Goal: Task Accomplishment & Management: Use online tool/utility

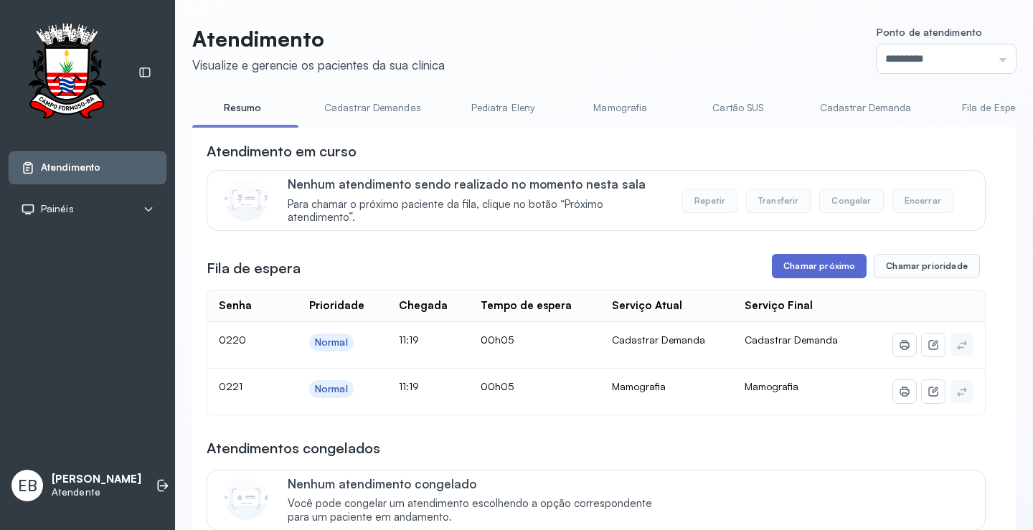
click at [835, 271] on button "Chamar próximo" at bounding box center [819, 266] width 95 height 24
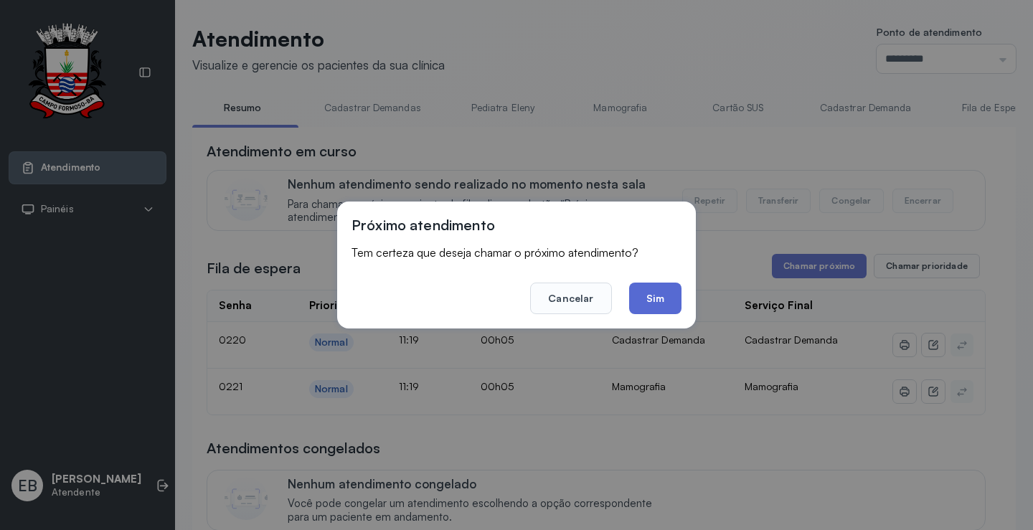
click at [672, 301] on button "Sim" at bounding box center [655, 299] width 52 height 32
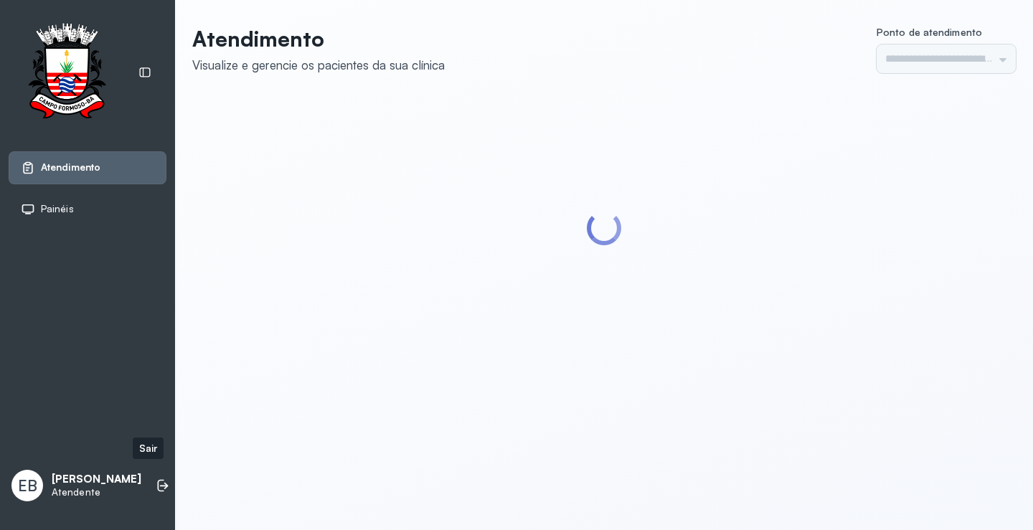
type input "*********"
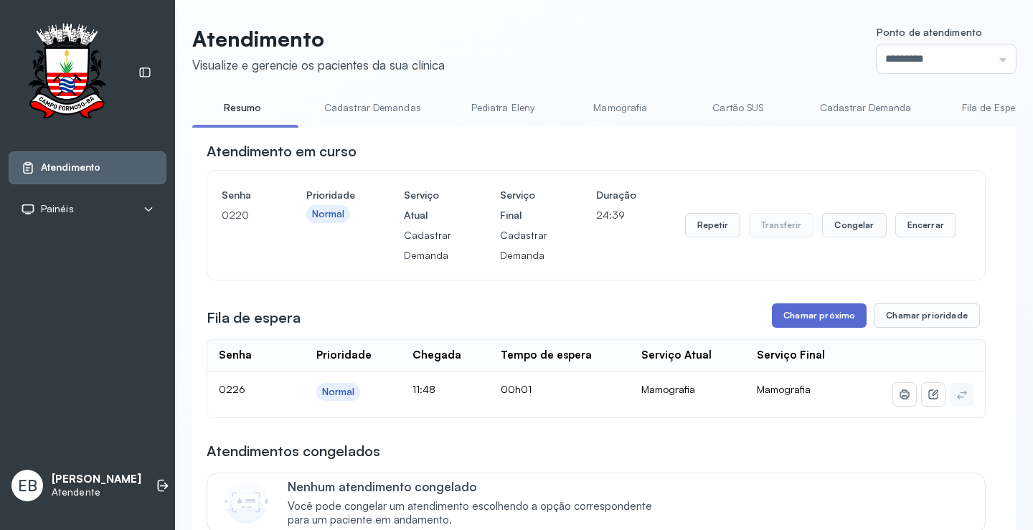
click at [800, 325] on button "Chamar próximo" at bounding box center [819, 316] width 95 height 24
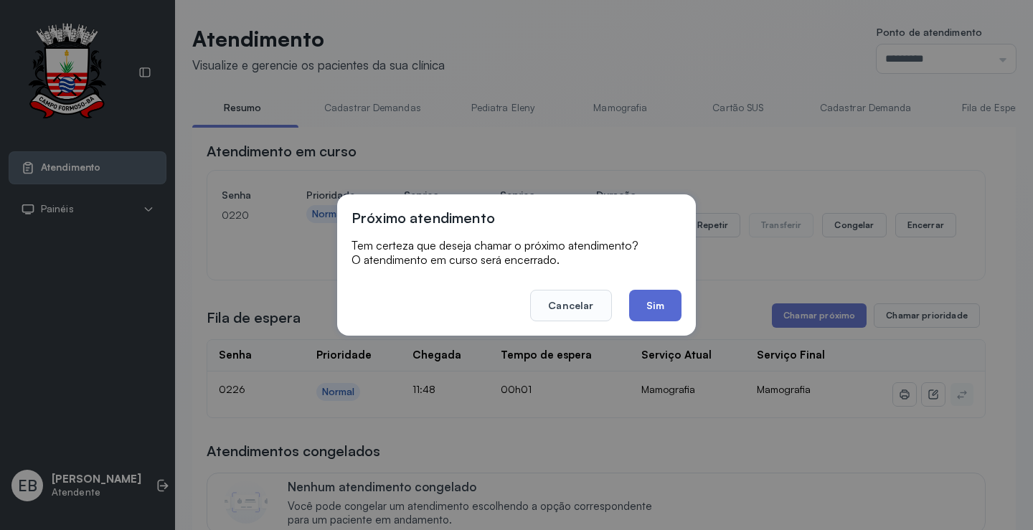
click at [649, 304] on button "Sim" at bounding box center [655, 306] width 52 height 32
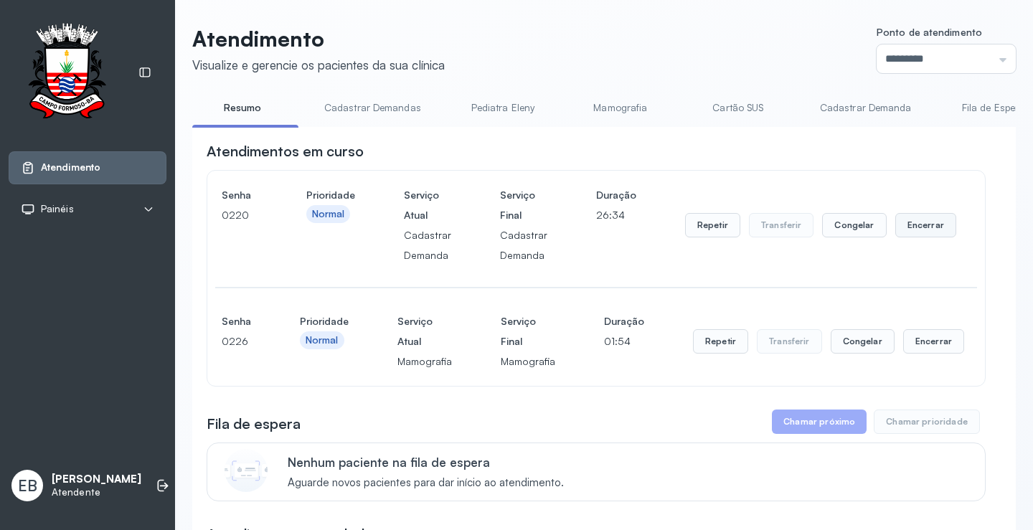
click at [918, 231] on button "Encerrar" at bounding box center [926, 225] width 61 height 24
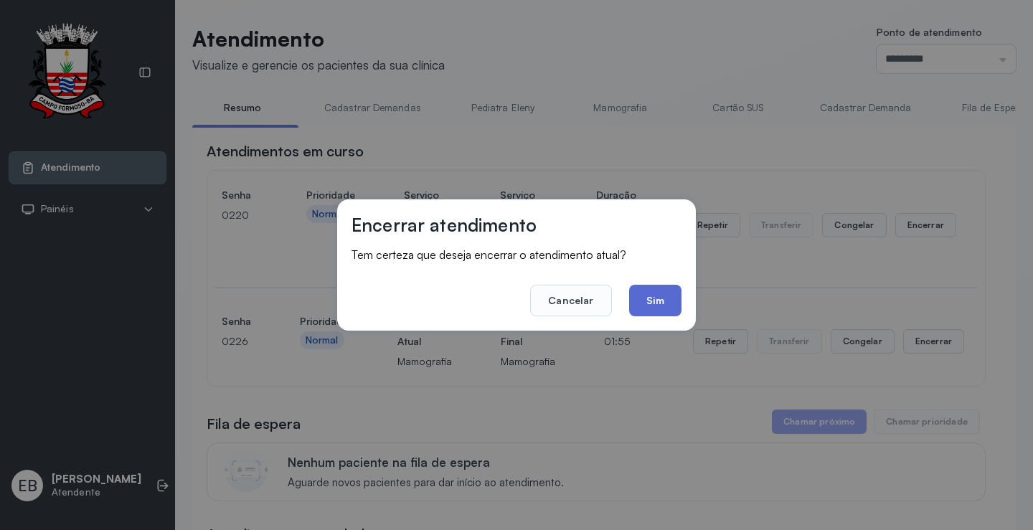
click at [656, 307] on button "Sim" at bounding box center [655, 301] width 52 height 32
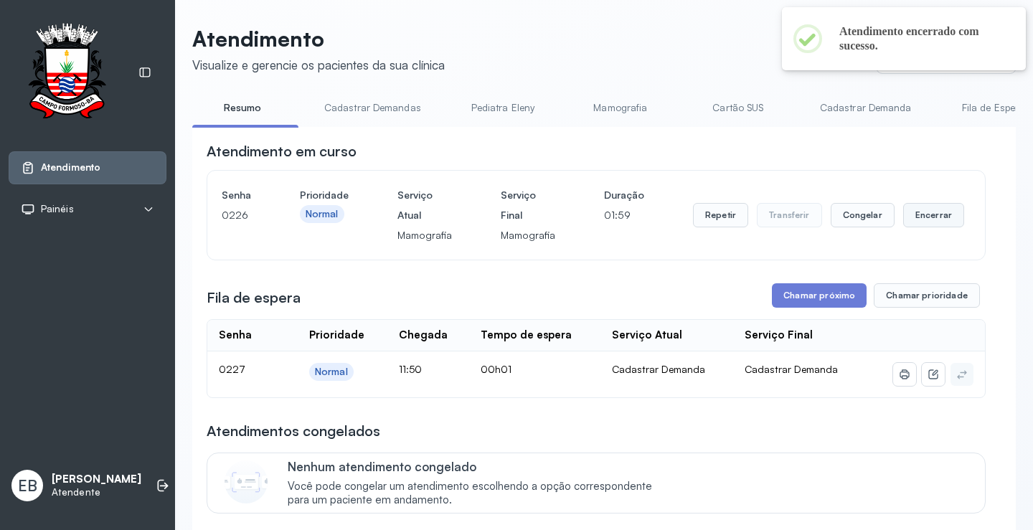
click at [919, 219] on button "Encerrar" at bounding box center [934, 215] width 61 height 24
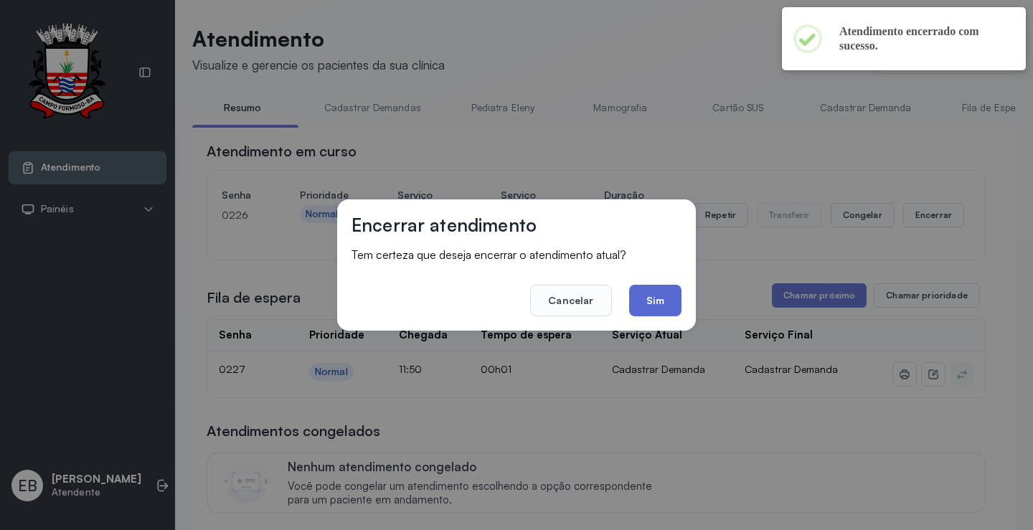
click at [660, 294] on button "Sim" at bounding box center [655, 301] width 52 height 32
